Goal: Task Accomplishment & Management: Use online tool/utility

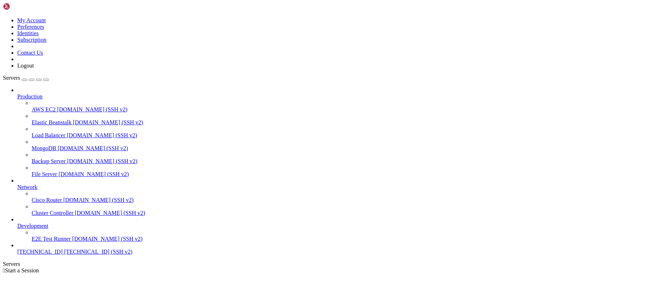
click at [61, 255] on link "[TECHNICAL_ID] [TECHNICAL_ID] (SSH v2)" at bounding box center [329, 252] width 625 height 6
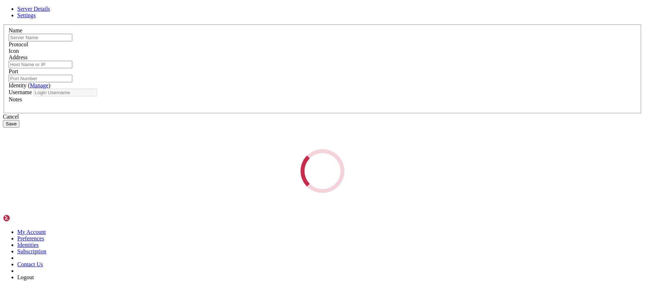
type input "[TECHNICAL_ID]"
type input "22"
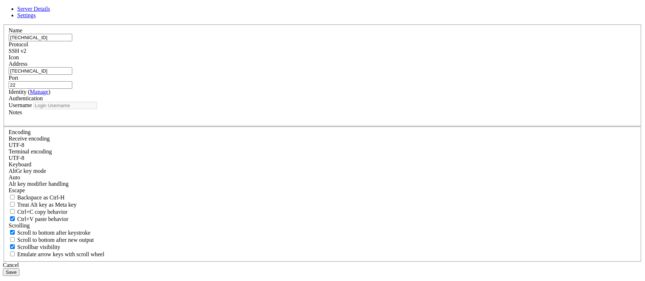
type input "root"
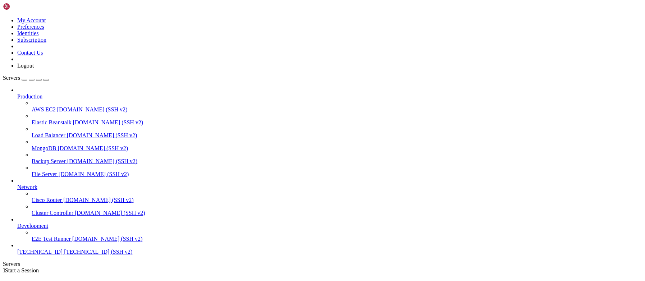
click at [63, 255] on span "[TECHNICAL_ID]" at bounding box center [39, 252] width 45 height 6
click at [73, 254] on link "[TECHNICAL_ID] [TECHNICAL_ID] (SSH v2)" at bounding box center [329, 252] width 625 height 6
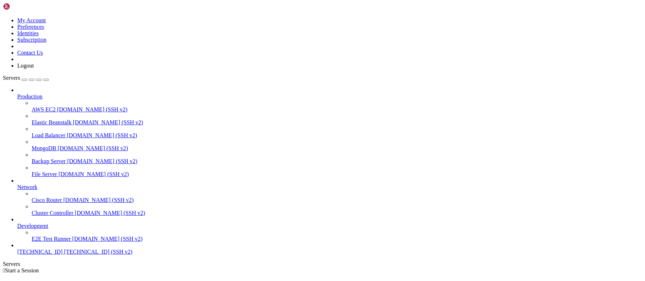
click at [3, 17] on link at bounding box center [3, 17] width 0 height 0
click at [34, 69] on link "Logout" at bounding box center [25, 66] width 17 height 6
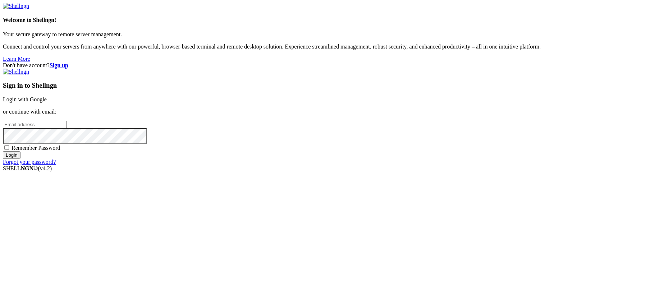
type input "root"
click at [632, 62] on div "Don't have account? Sign up Sign in to Shellngn Login with Google or continue w…" at bounding box center [322, 113] width 639 height 103
drag, startPoint x: 632, startPoint y: 11, endPoint x: 480, endPoint y: 29, distance: 152.9
click at [480, 69] on div "Sign in to Shellngn Login with Google or continue with email: root Remember Pas…" at bounding box center [322, 117] width 639 height 97
click at [68, 62] on strong "Sign up" at bounding box center [59, 65] width 19 height 6
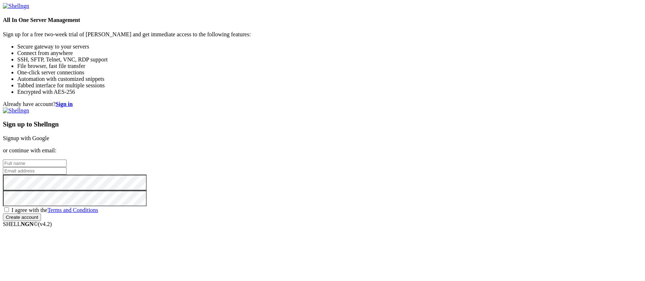
click at [73, 101] on strong "Sign in" at bounding box center [64, 104] width 17 height 6
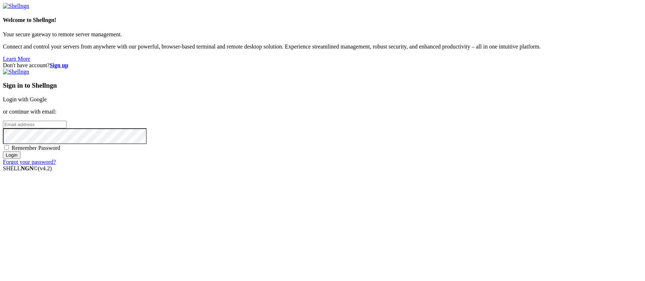
type input "root"
click at [67, 128] on input "root" at bounding box center [35, 125] width 64 height 8
click at [330, 156] on div "Don't have account? Sign up Sign in to Shellngn Login with Google or continue w…" at bounding box center [322, 113] width 639 height 103
click at [68, 62] on strong "Sign up" at bounding box center [59, 65] width 19 height 6
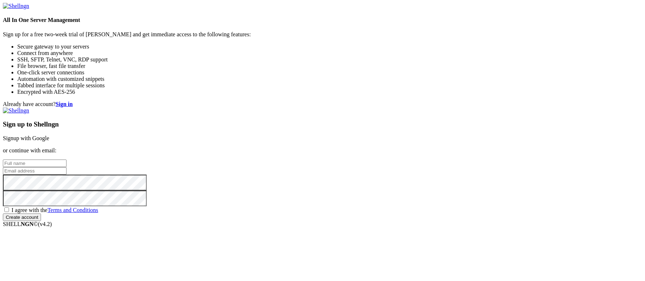
click at [67, 160] on input "text" at bounding box center [35, 164] width 64 height 8
paste input "[EMAIL_ADDRESS][DOMAIN_NAME]"
type input "[EMAIL_ADDRESS][DOMAIN_NAME]"
click at [67, 167] on input "email" at bounding box center [35, 171] width 64 height 8
paste input "[EMAIL_ADDRESS][DOMAIN_NAME]"
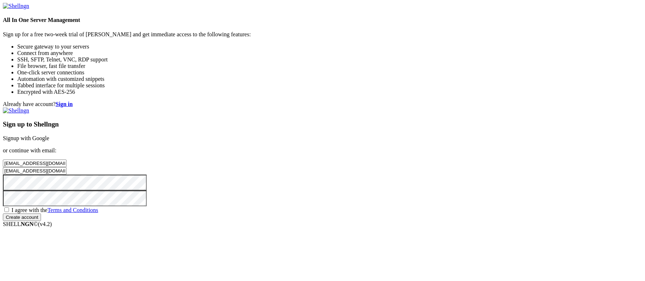
type input "[EMAIL_ADDRESS][DOMAIN_NAME]"
click at [351, 192] on div "Sign up to Shellngn Signup with Google or continue with email: hihohmwere@iwate…" at bounding box center [322, 165] width 639 height 114
click at [98, 207] on span "I agree with the Terms and Conditions" at bounding box center [55, 210] width 87 height 6
click at [9, 208] on input "I agree with the Terms and Conditions" at bounding box center [6, 210] width 5 height 5
checkbox input "true"
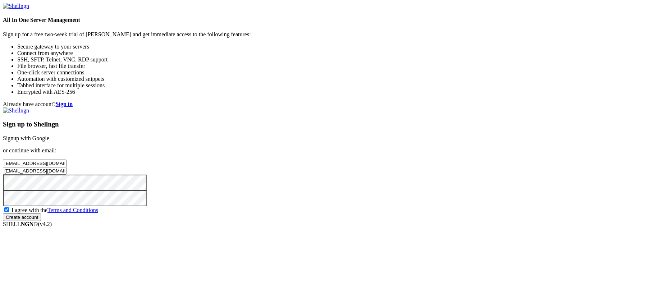
drag, startPoint x: 372, startPoint y: 228, endPoint x: 364, endPoint y: 165, distance: 63.4
click at [41, 221] on input "Create account" at bounding box center [22, 218] width 38 height 8
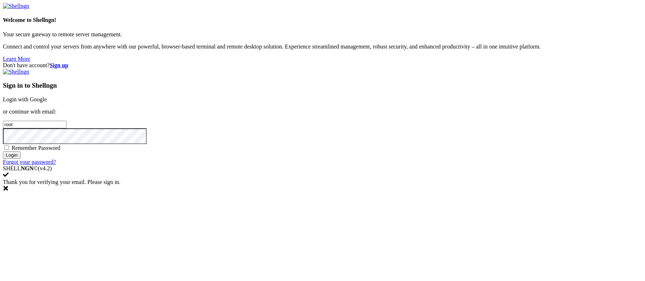
click at [67, 128] on input "root" at bounding box center [35, 125] width 64 height 8
paste input "[EMAIL_ADDRESS][DOMAIN_NAME]"
type input "[EMAIL_ADDRESS][DOMAIN_NAME]"
click at [341, 165] on div "Don't have account? Sign up Sign in to Shellngn Login with Google or continue w…" at bounding box center [322, 113] width 639 height 103
click at [21, 159] on input "Login" at bounding box center [12, 155] width 18 height 8
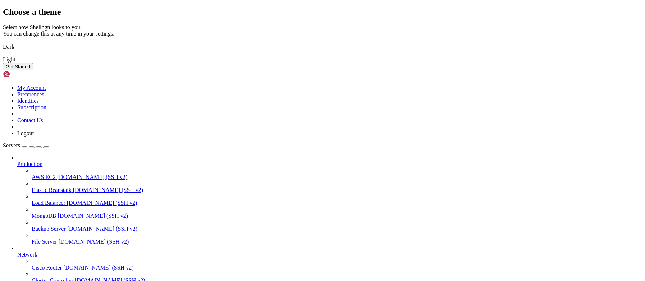
click at [409, 70] on div "Get Started" at bounding box center [322, 67] width 639 height 8
drag, startPoint x: 405, startPoint y: 221, endPoint x: 364, endPoint y: 210, distance: 42.7
click at [33, 70] on button "Get Started" at bounding box center [18, 67] width 30 height 8
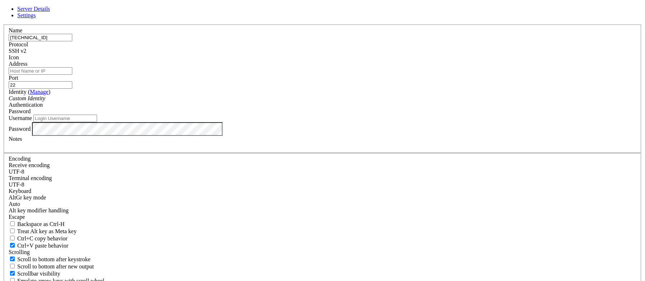
type input "[TECHNICAL_ID]"
click at [72, 75] on input "Address" at bounding box center [41, 71] width 64 height 8
paste input "[TECHNICAL_ID]"
type input "[TECHNICAL_ID]"
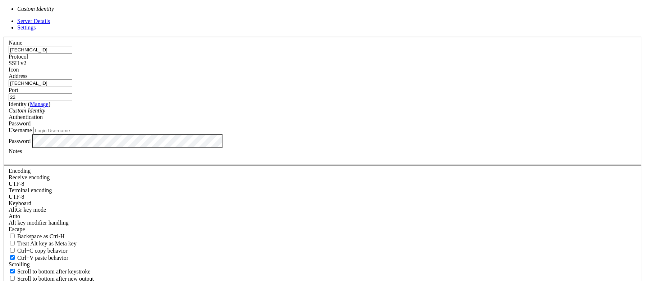
click at [45, 114] on icon "Custom Identity" at bounding box center [27, 111] width 37 height 6
click at [97, 135] on input "Username" at bounding box center [65, 131] width 64 height 8
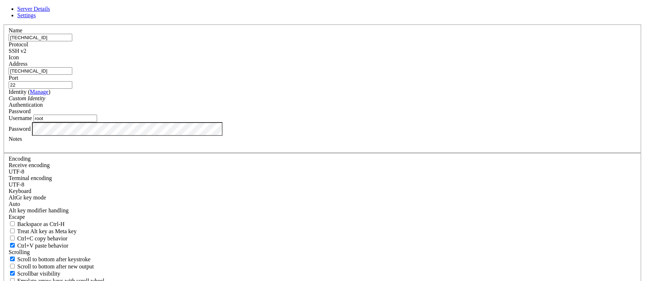
type input "root"
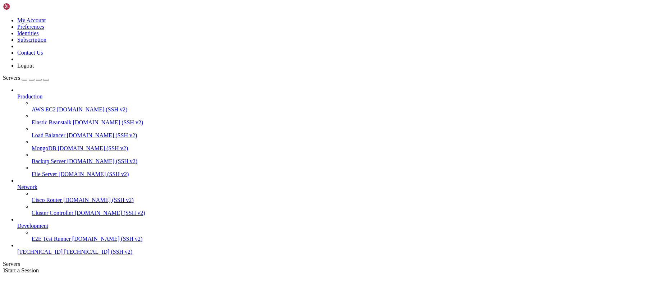
click at [45, 255] on span "[TECHNICAL_ID]" at bounding box center [39, 252] width 45 height 6
click at [64, 255] on span "[TECHNICAL_ID] (SSH v2)" at bounding box center [98, 252] width 68 height 6
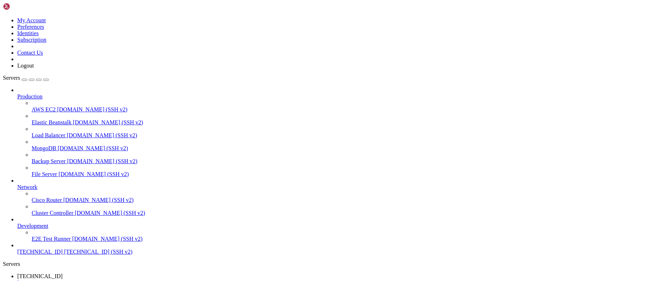
drag, startPoint x: 137, startPoint y: 583, endPoint x: 99, endPoint y: 556, distance: 47.3
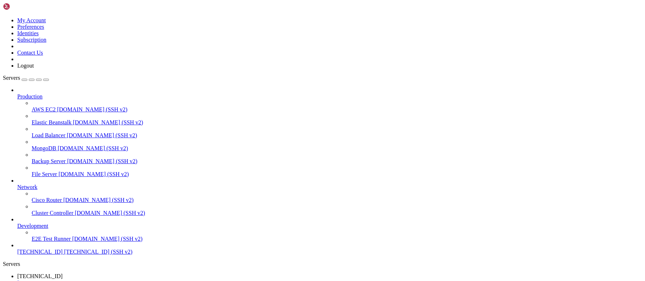
drag, startPoint x: 60, startPoint y: 594, endPoint x: 8, endPoint y: 577, distance: 54.7
drag, startPoint x: 6, startPoint y: 577, endPoint x: 78, endPoint y: 596, distance: 74.0
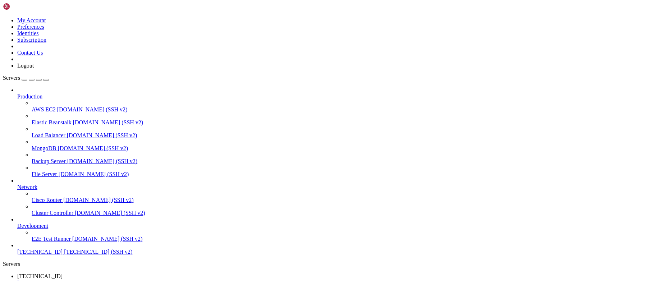
drag, startPoint x: 84, startPoint y: 569, endPoint x: 206, endPoint y: 570, distance: 122.7
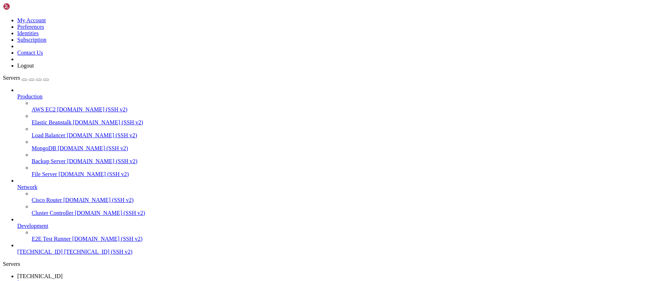
scroll to position [7948, 0]
